Goal: Task Accomplishment & Management: Complete application form

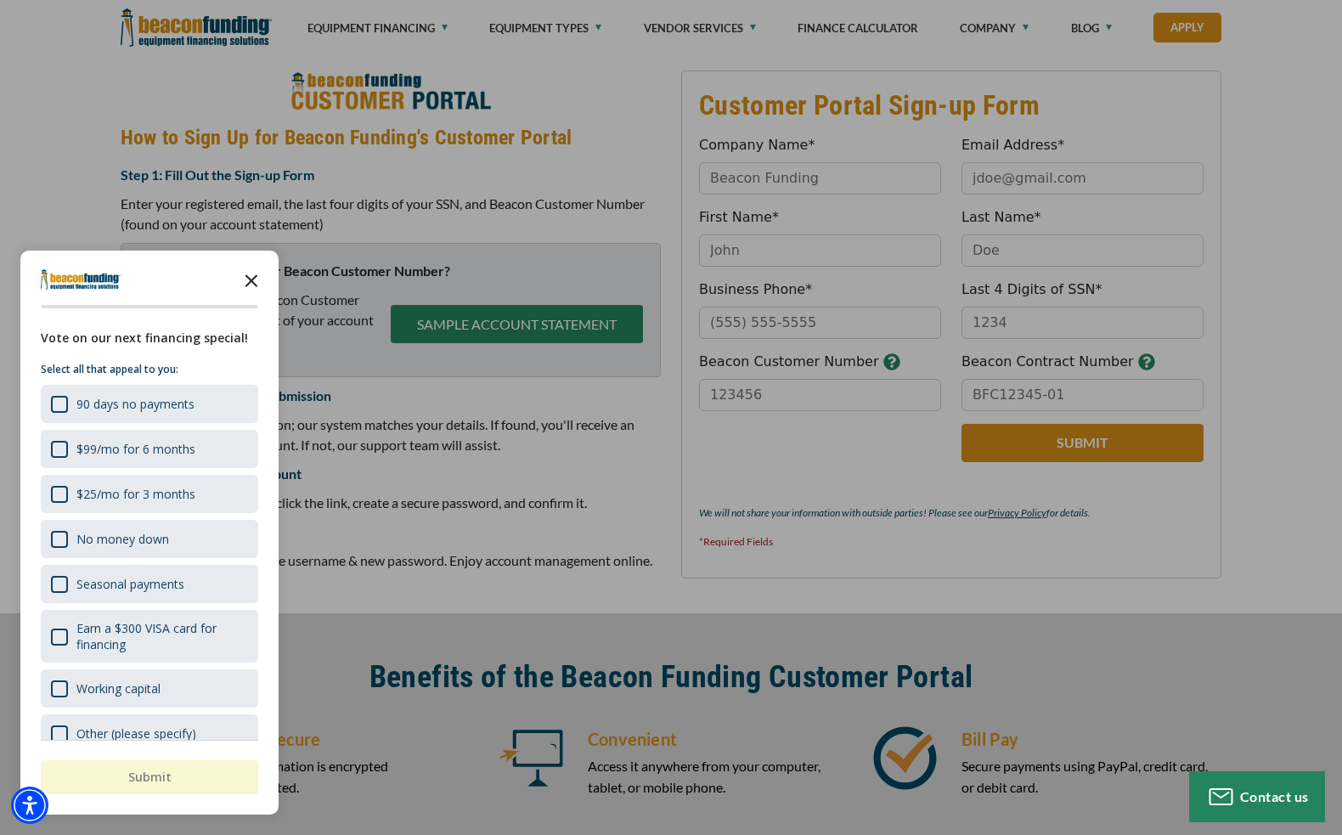
click at [251, 285] on icon "Close the survey" at bounding box center [251, 280] width 34 height 34
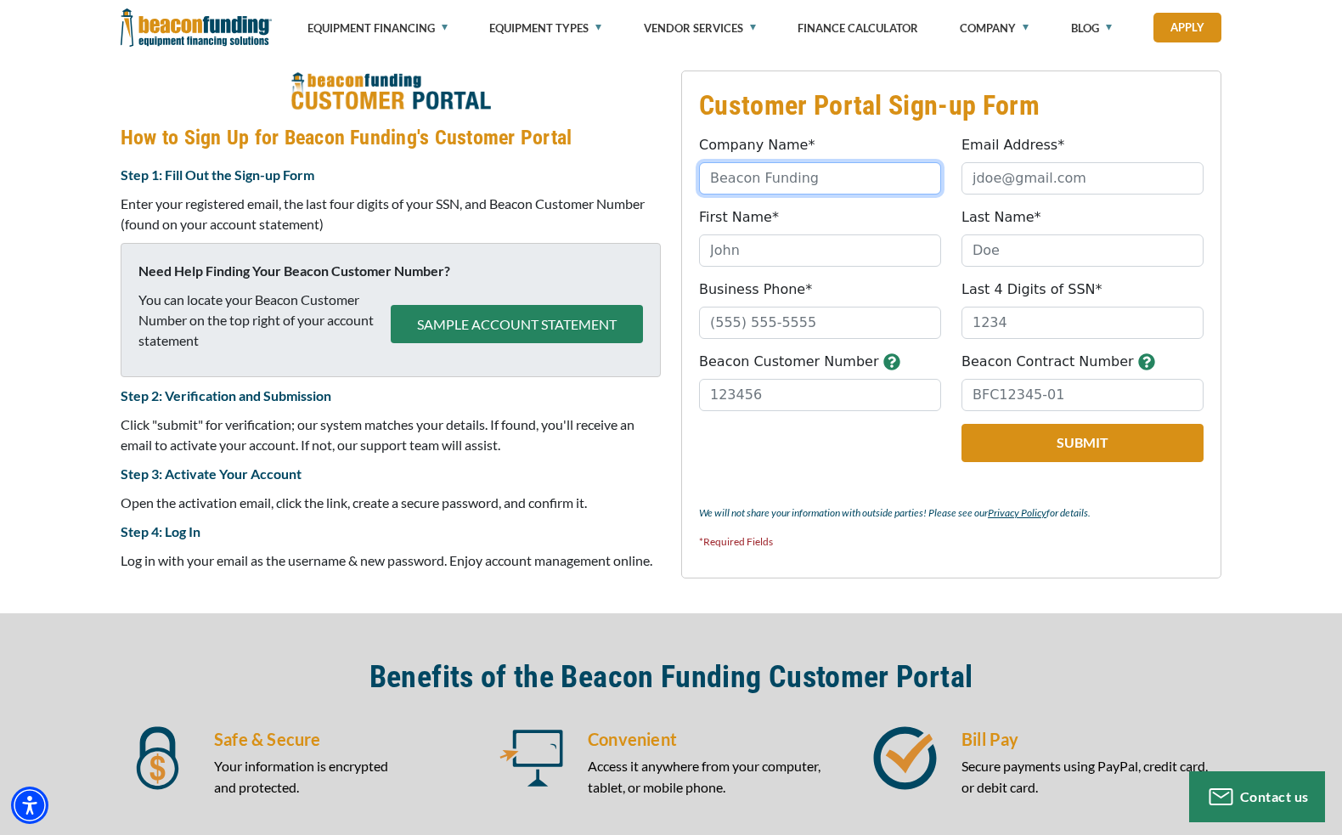
click at [829, 177] on input "Company Name*" at bounding box center [820, 178] width 242 height 32
type input "Tow Guys"
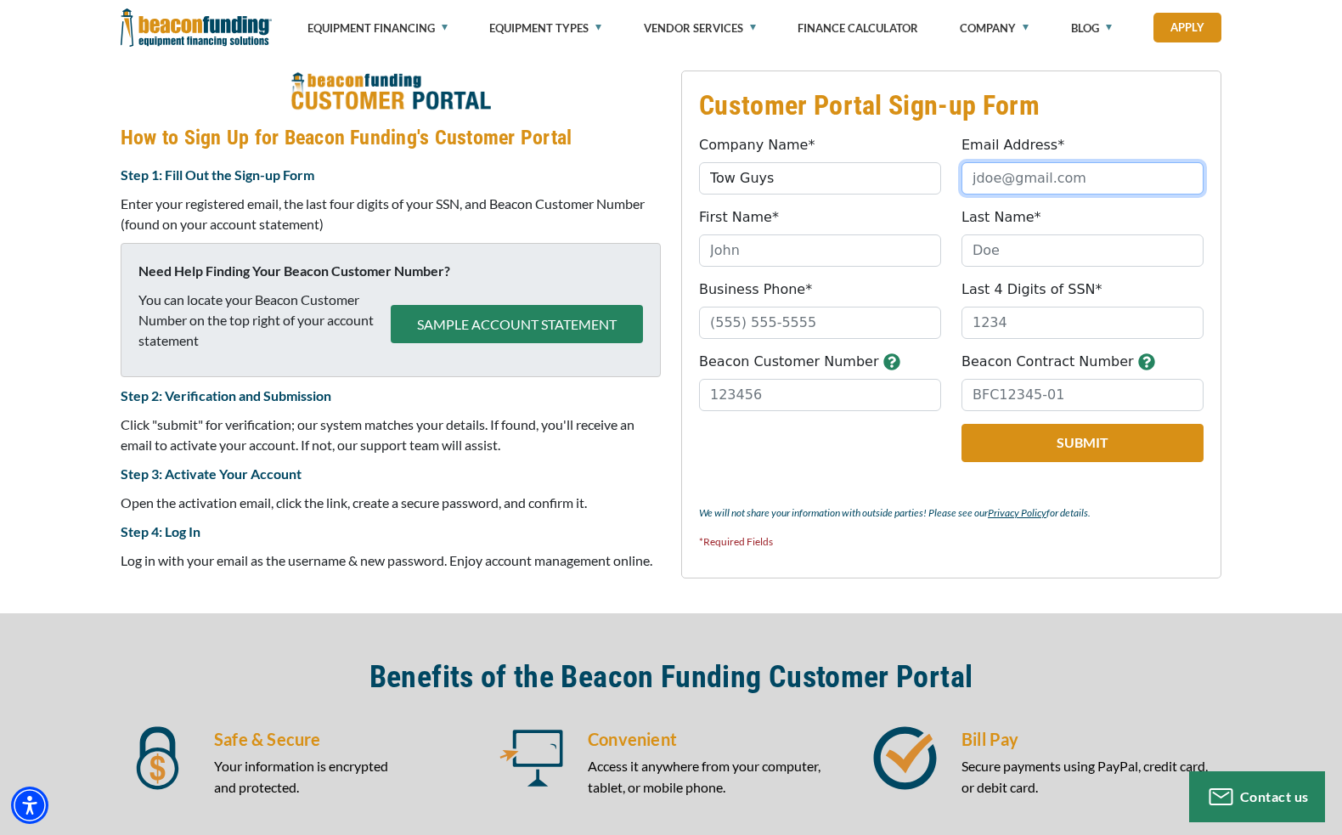
type input "[EMAIL_ADDRESS][DOMAIN_NAME]"
type input "[PERSON_NAME]"
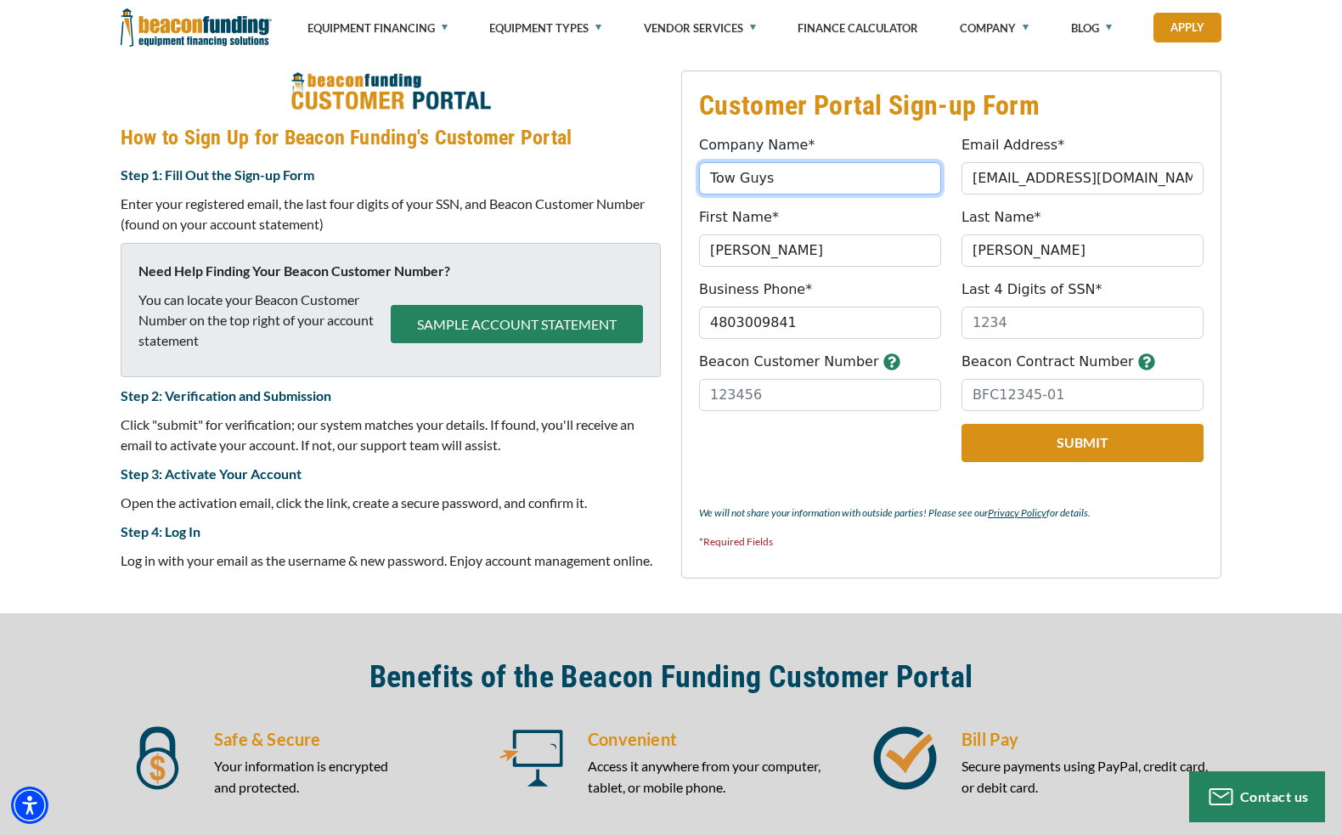
type input "[PHONE_NUMBER]"
click at [1265, 120] on div "Customer Portal Sign-up Form Company Name* Tow Guys Please provide a valid comp…" at bounding box center [671, 325] width 1342 height 577
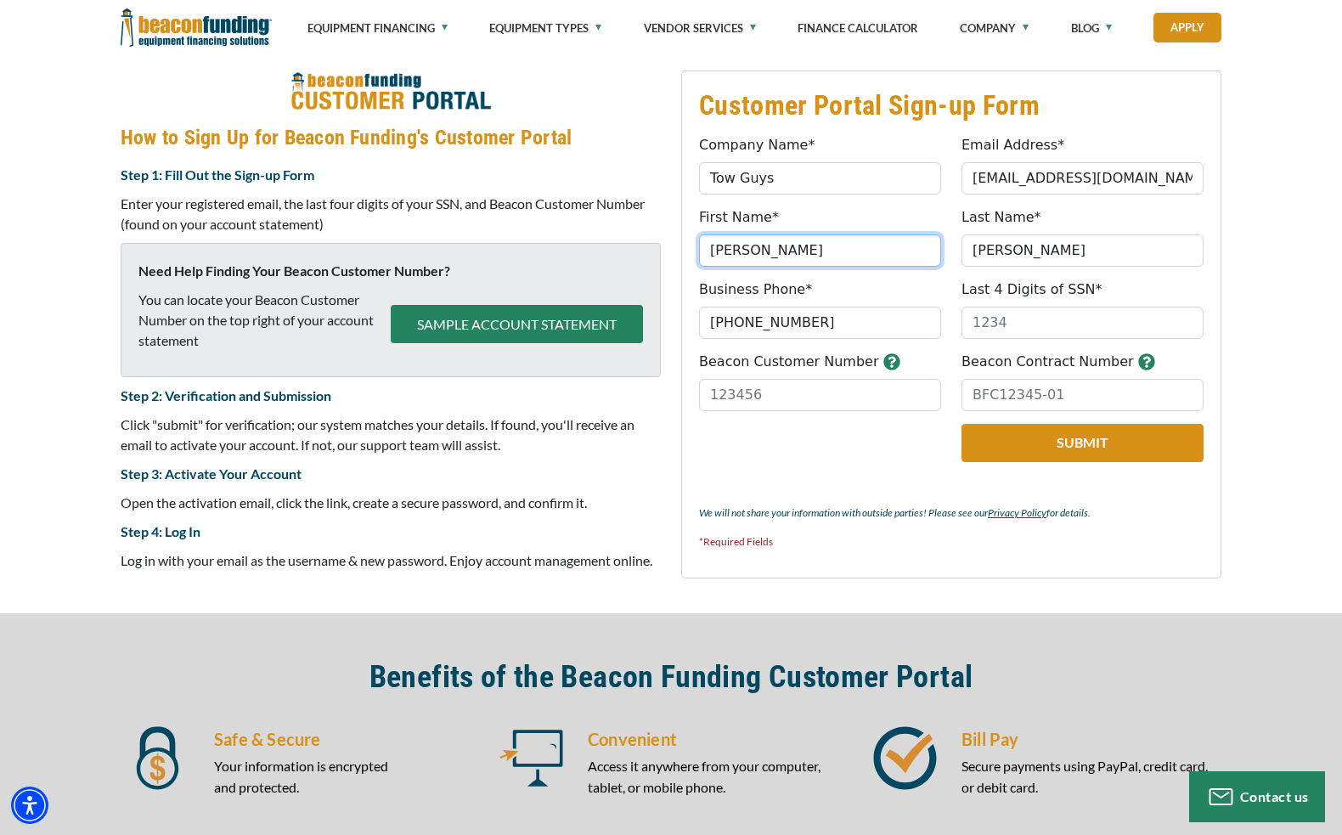
click at [747, 244] on input "[PERSON_NAME]" at bounding box center [820, 250] width 242 height 32
type input "[PERSON_NAME]"
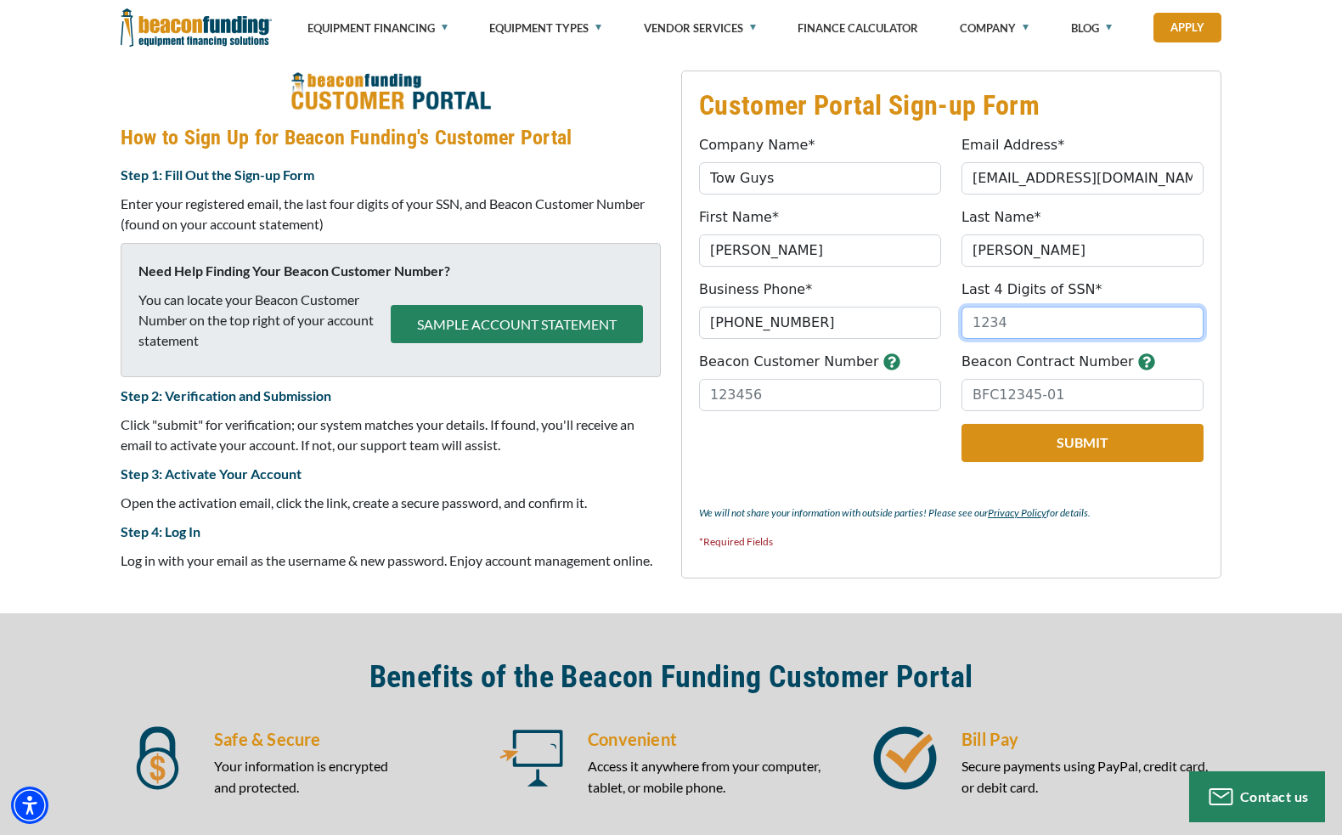
click at [1009, 319] on input "Last 4 Digits of SSN*" at bounding box center [1083, 323] width 242 height 32
type input "5826"
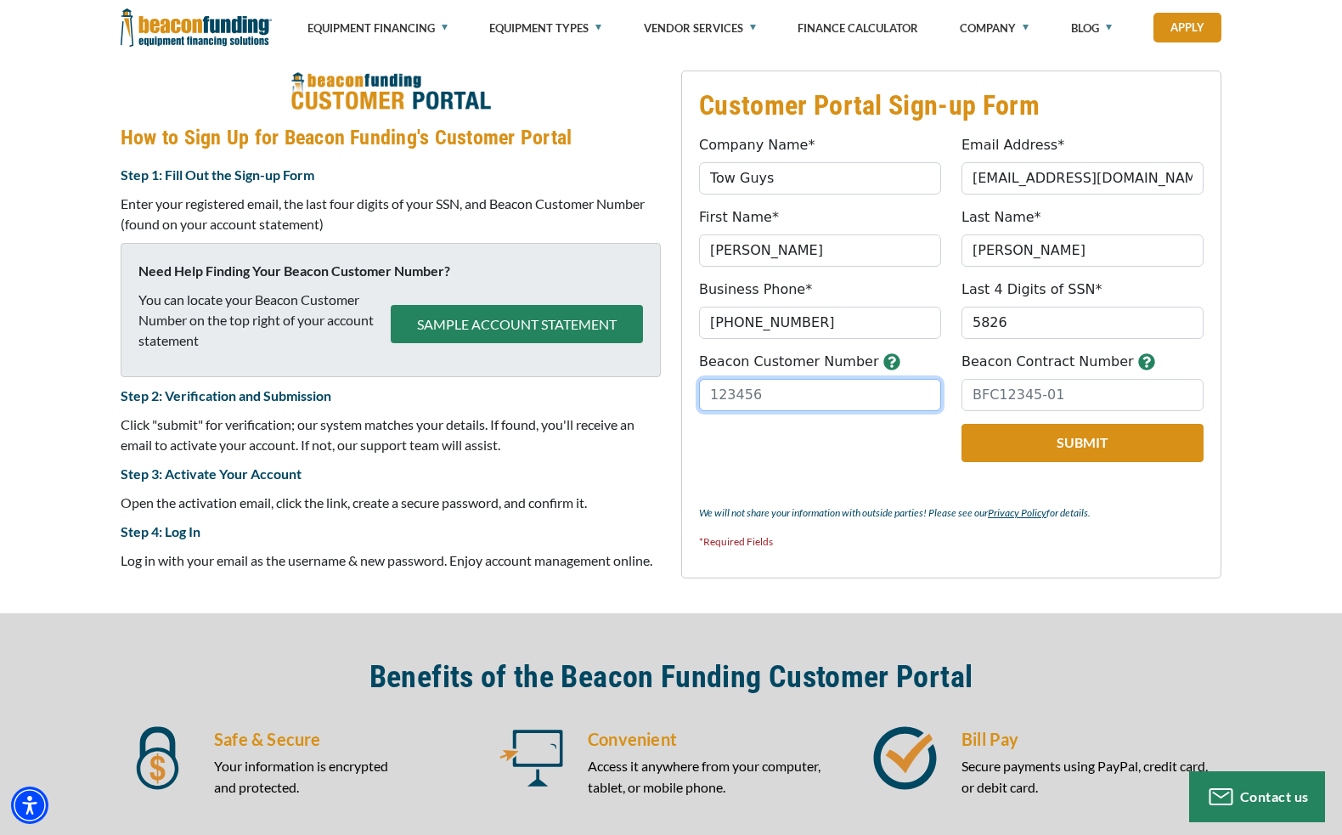
click at [792, 393] on input "Beacon Customer Number" at bounding box center [820, 395] width 242 height 32
click at [1033, 398] on input "Beacon Contract Number" at bounding box center [1083, 395] width 242 height 32
click at [89, 132] on div "Customer Portal Sign-up Form Company Name* Tow Guys Please provide a valid comp…" at bounding box center [671, 325] width 1342 height 577
click at [802, 391] on input "30807" at bounding box center [820, 395] width 242 height 32
paste input "FC178"
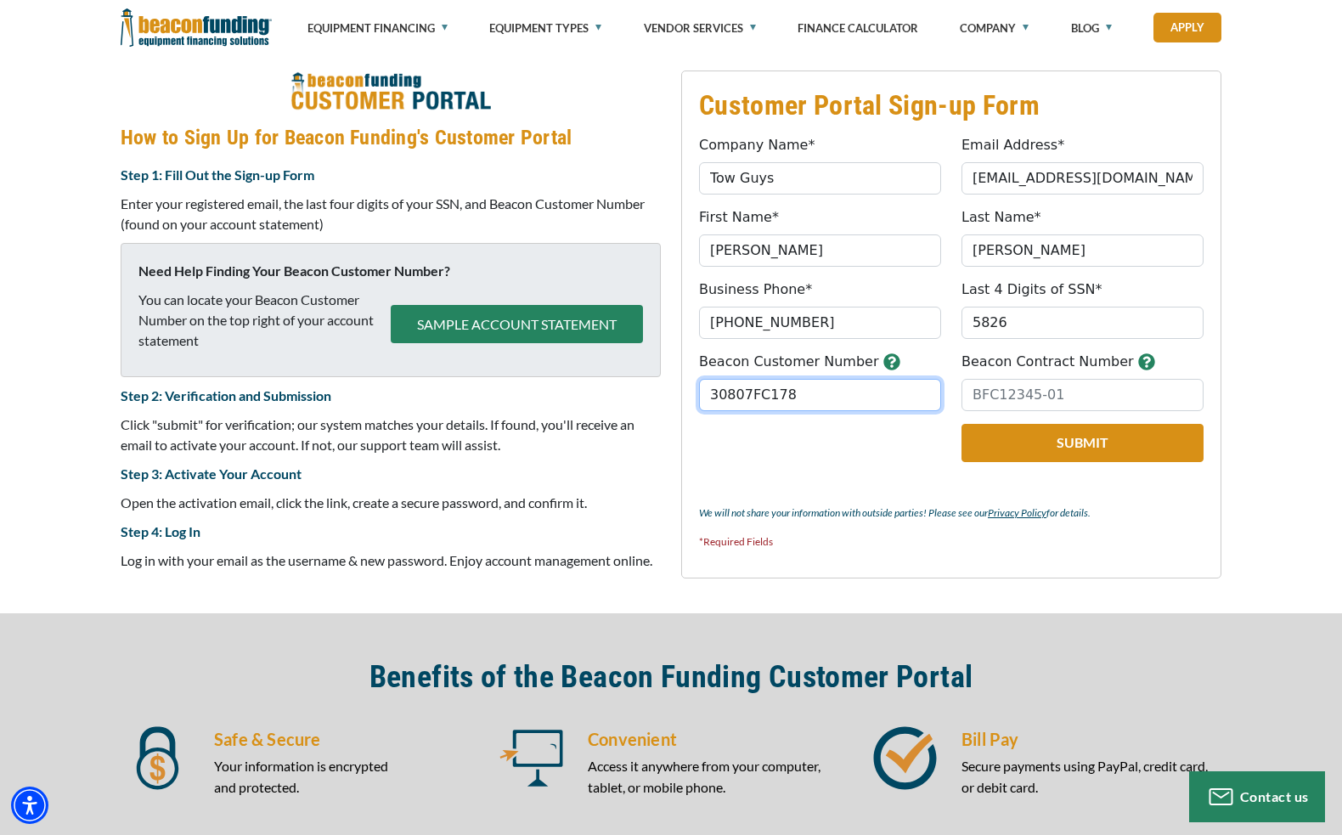
click at [810, 397] on input "30807FC178" at bounding box center [820, 395] width 242 height 32
type input "B"
click at [884, 364] on icon "button" at bounding box center [892, 361] width 16 height 16
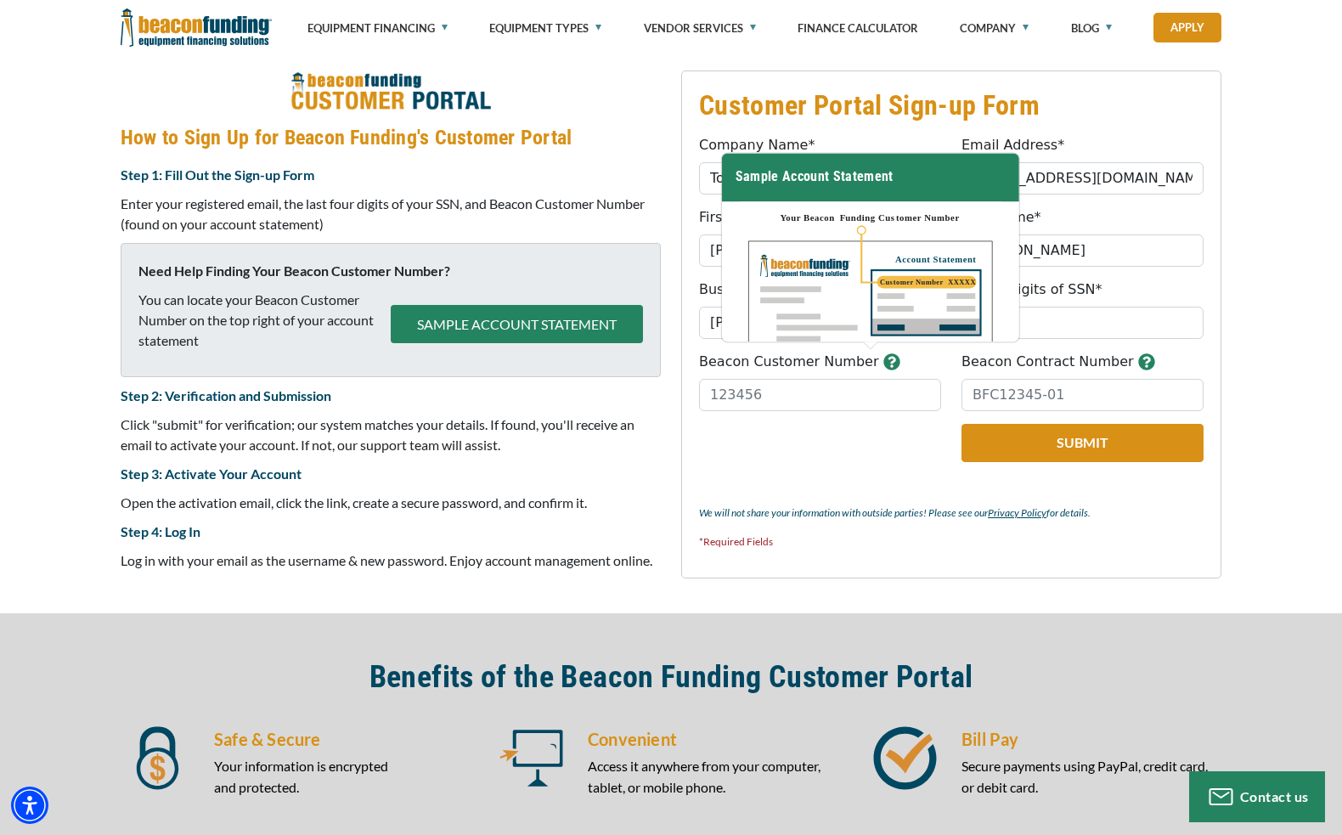
click at [1281, 431] on div "Customer Portal Sign-up Form Company Name* Tow Guys Please provide a valid comp…" at bounding box center [671, 325] width 1342 height 577
click at [1331, 397] on div "Customer Portal Sign-up Form Company Name* Tow Guys Please provide a valid comp…" at bounding box center [671, 325] width 1342 height 577
click at [939, 275] on img at bounding box center [870, 271] width 297 height 140
click at [819, 392] on input "Beacon Customer Number" at bounding box center [820, 395] width 242 height 32
click at [884, 359] on icon "button" at bounding box center [892, 361] width 16 height 16
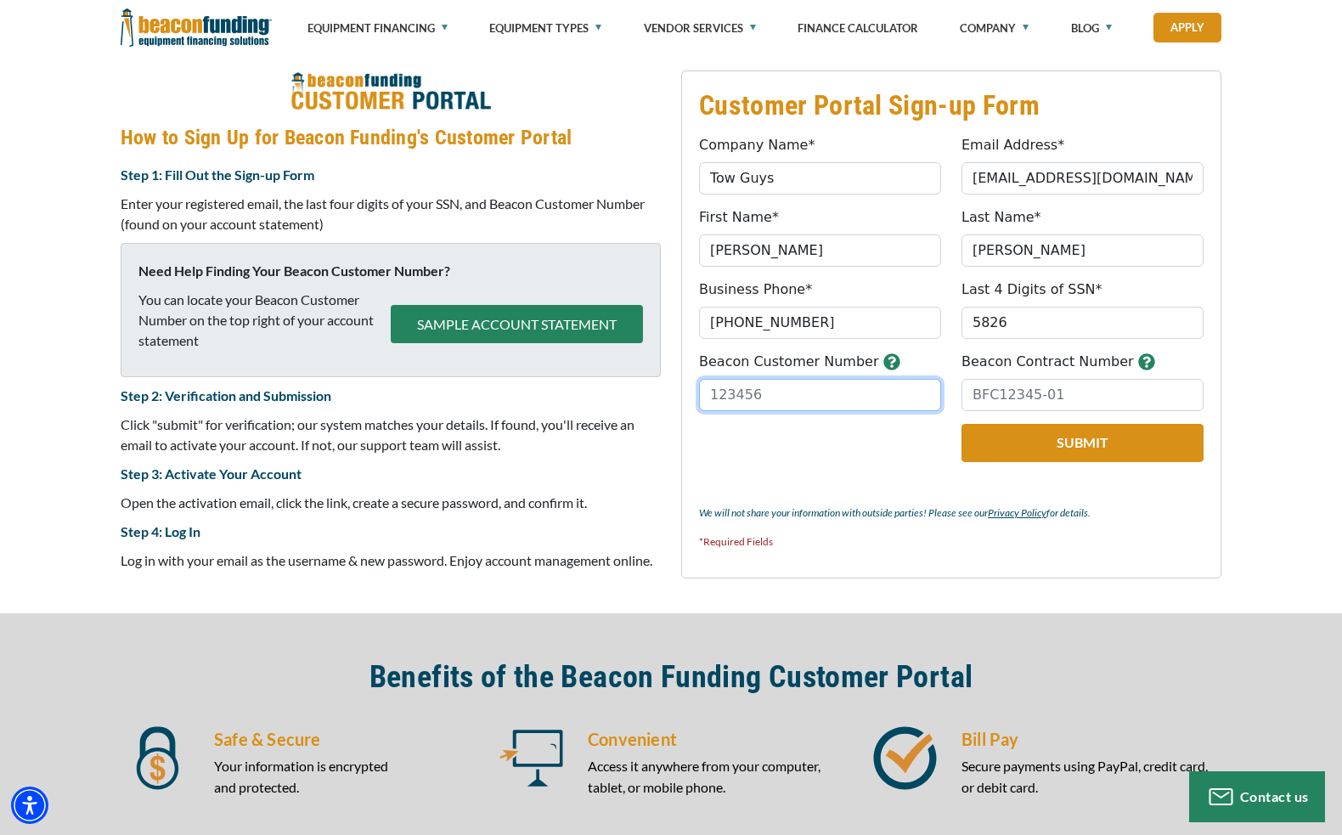
click at [805, 393] on input "Beacon Customer Number" at bounding box center [820, 395] width 242 height 32
type input "30807"
click at [1074, 390] on input "Beacon Contract Number" at bounding box center [1083, 395] width 242 height 32
click at [1064, 395] on input "Beacon Contract Number" at bounding box center [1083, 395] width 242 height 32
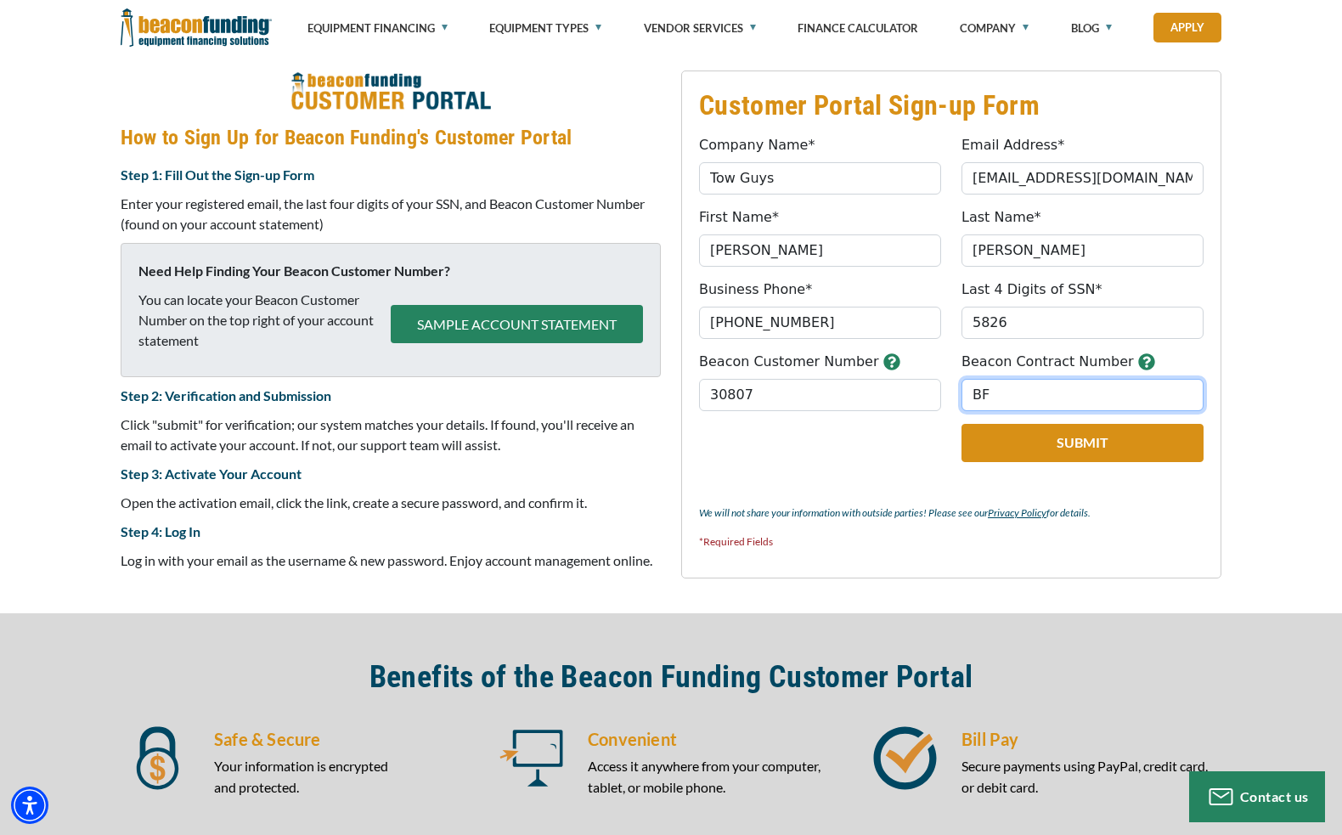
type input "B"
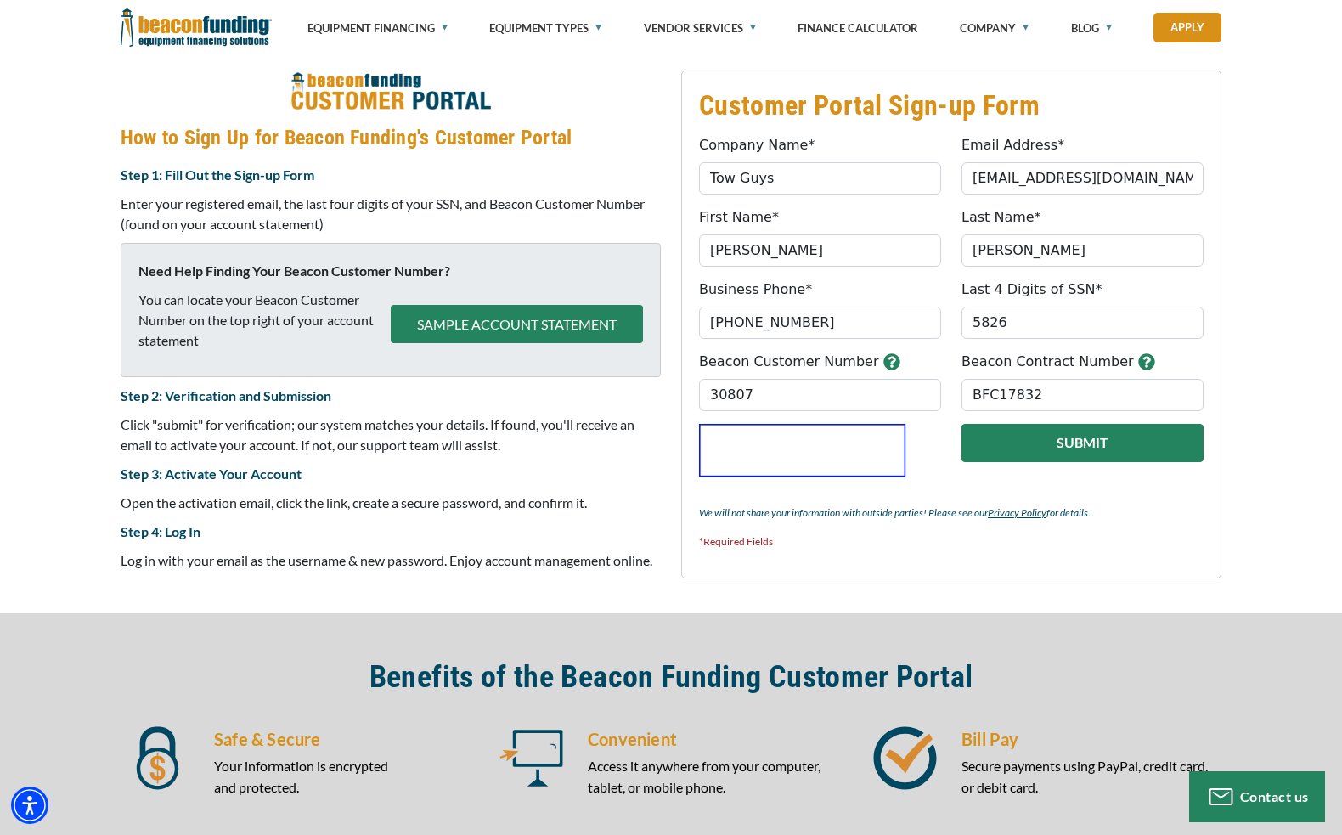
click at [1099, 448] on button "Submit" at bounding box center [1083, 443] width 242 height 38
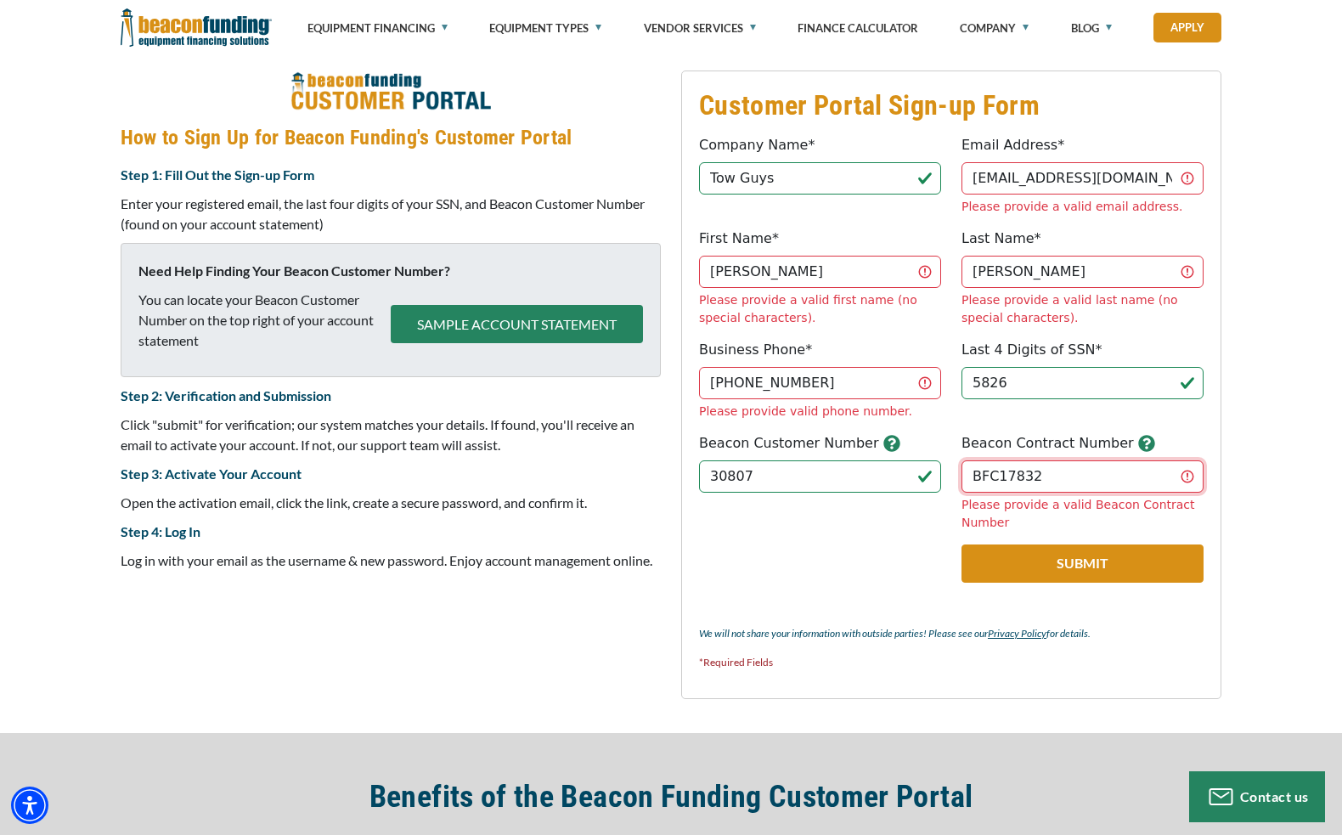
click at [1040, 460] on input "BFC17832" at bounding box center [1083, 476] width 242 height 32
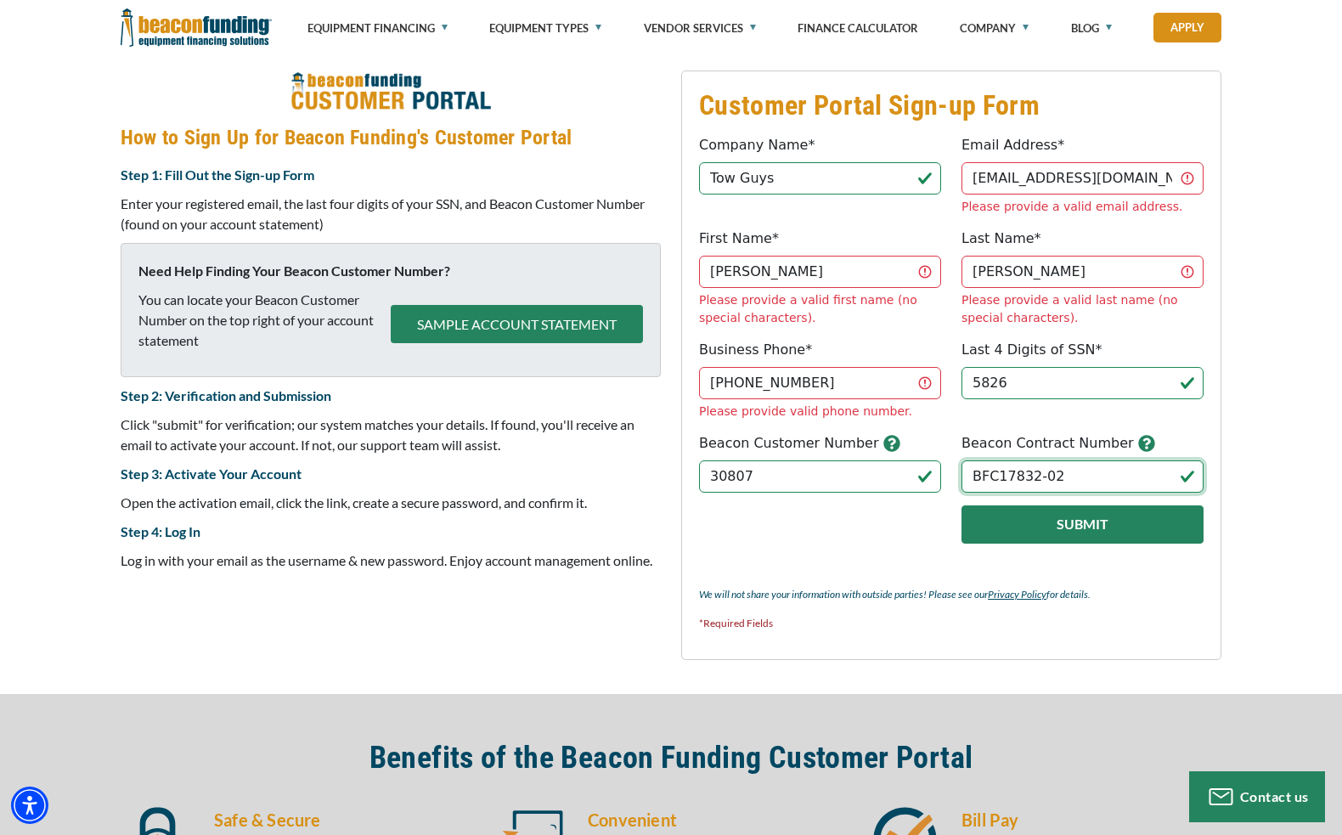
type input "BFC17832-02"
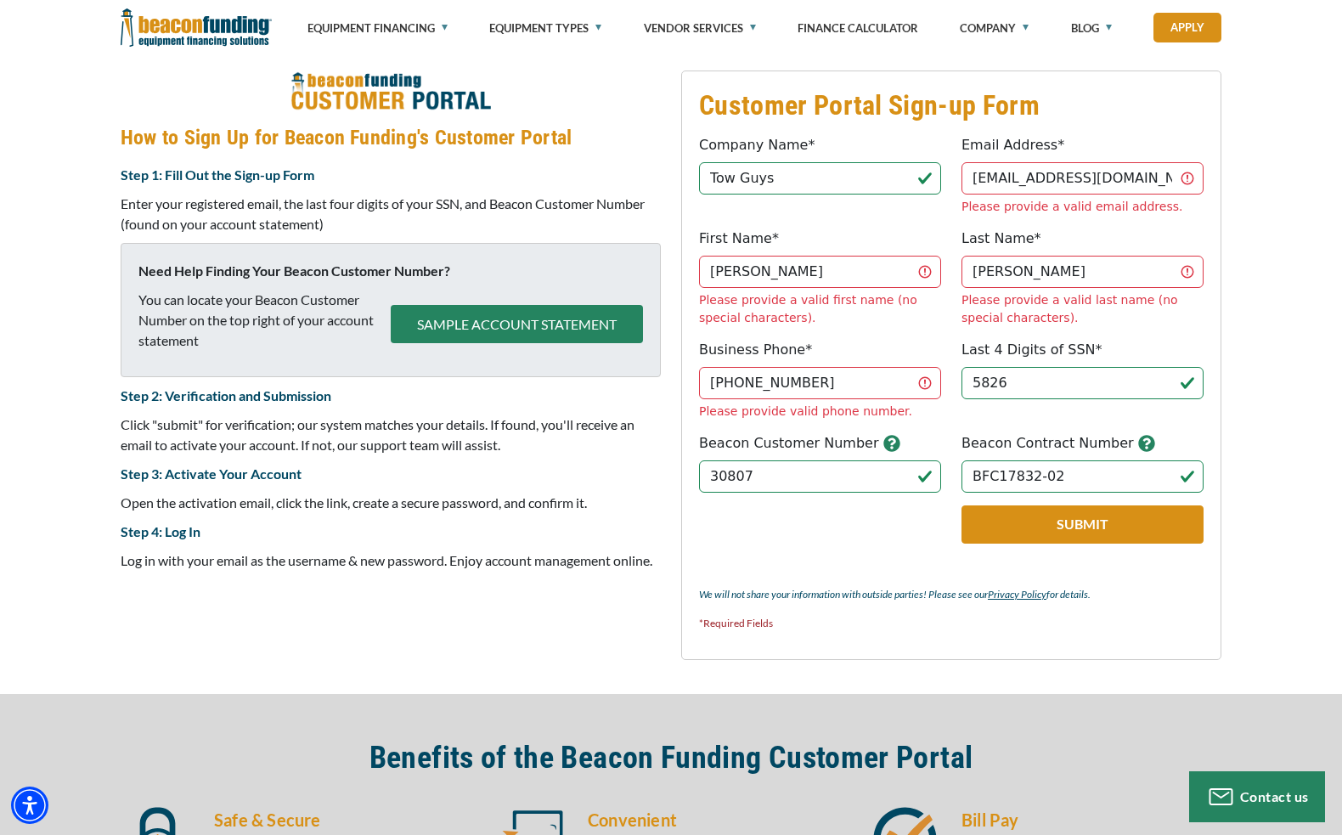
drag, startPoint x: 1071, startPoint y: 451, endPoint x: 1084, endPoint y: 456, distance: 13.7
click at [1071, 506] on button "Submit" at bounding box center [1083, 525] width 242 height 38
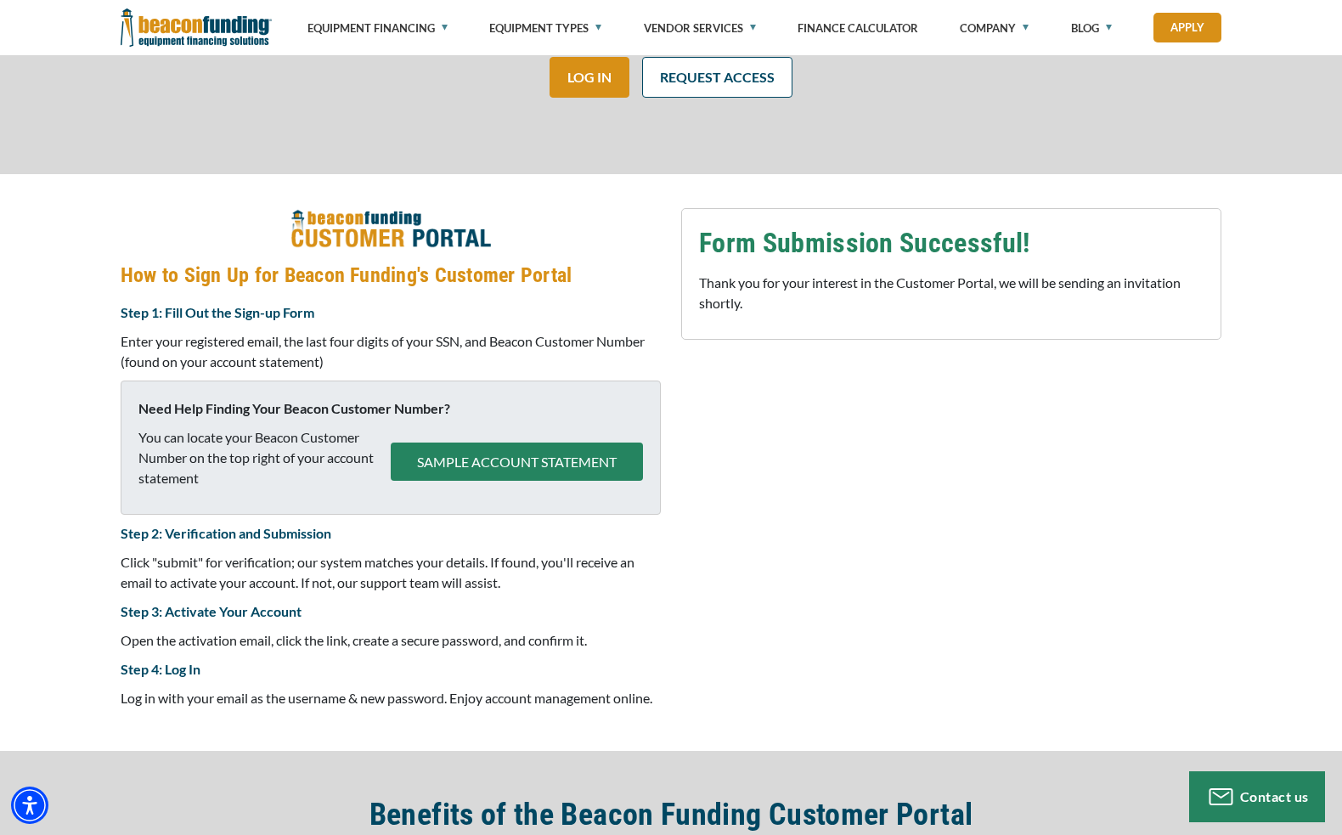
scroll to position [506, 0]
